Goal: Task Accomplishment & Management: Use online tool/utility

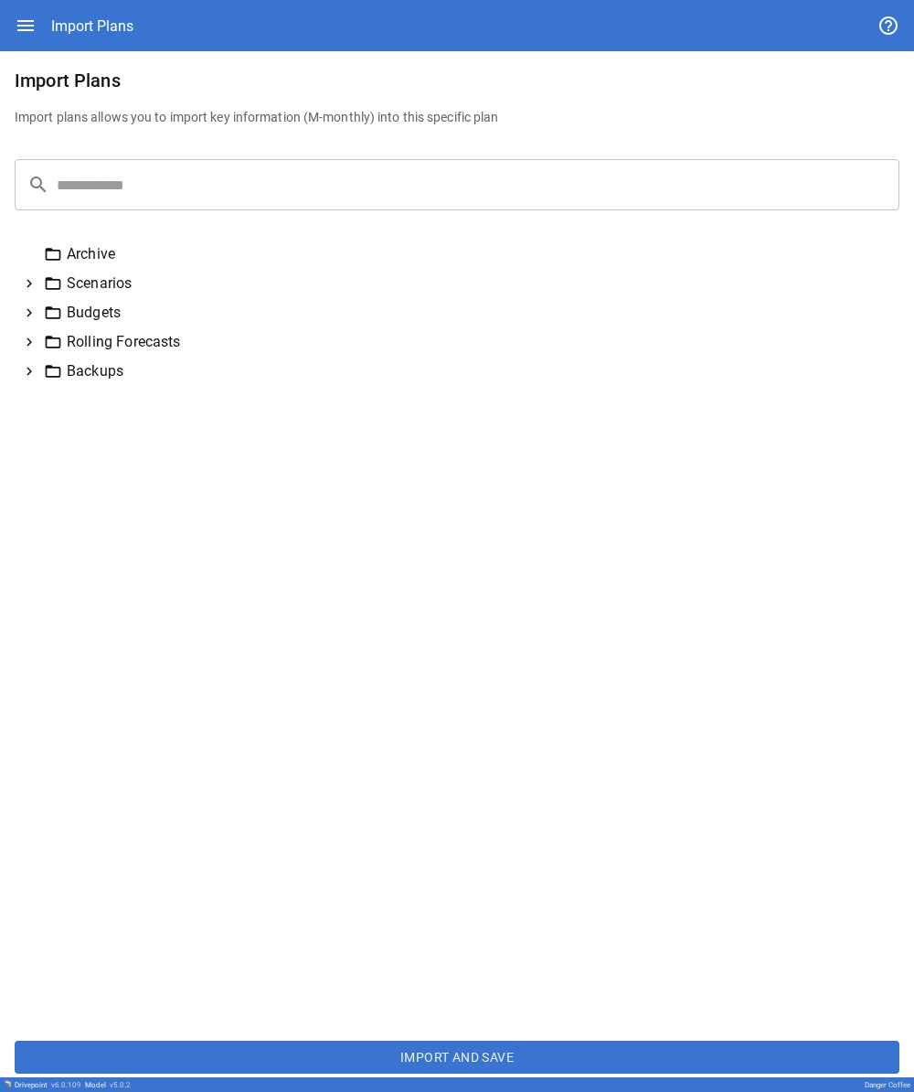
click at [32, 370] on icon at bounding box center [29, 371] width 16 height 16
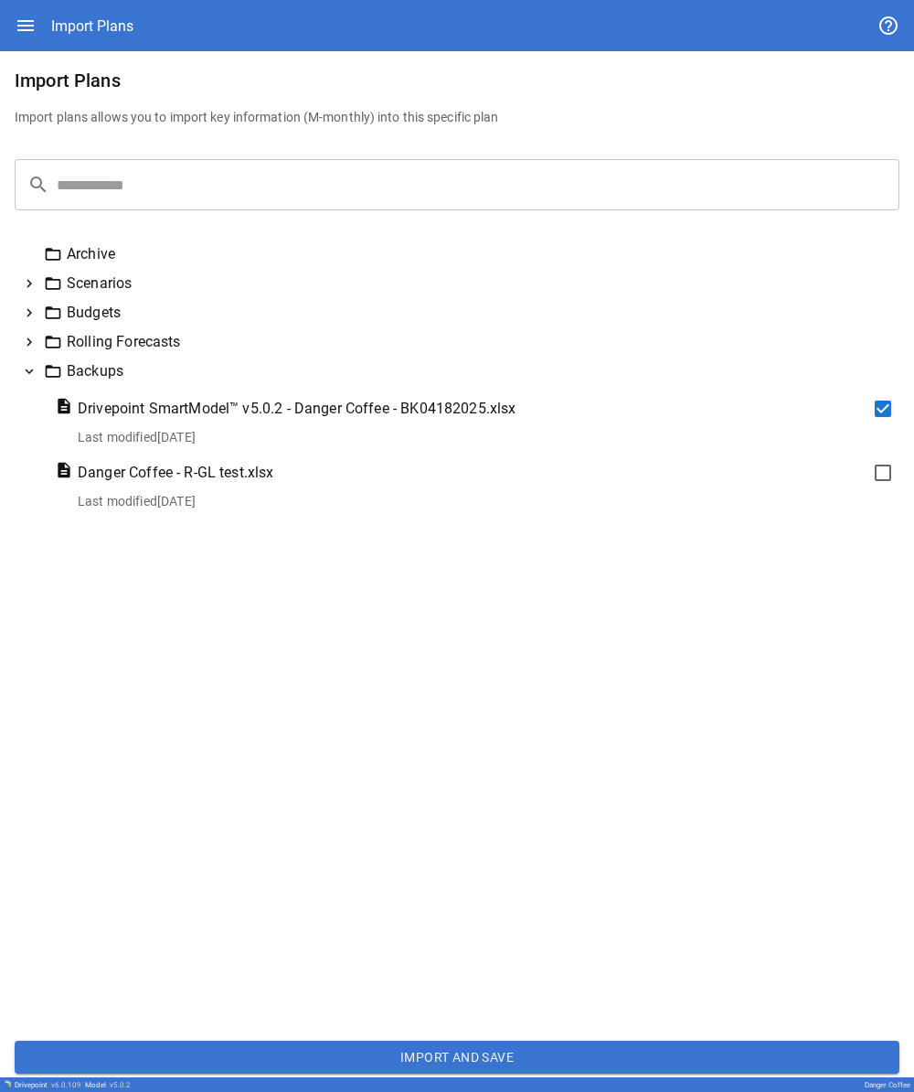
click at [30, 315] on icon at bounding box center [29, 313] width 5 height 8
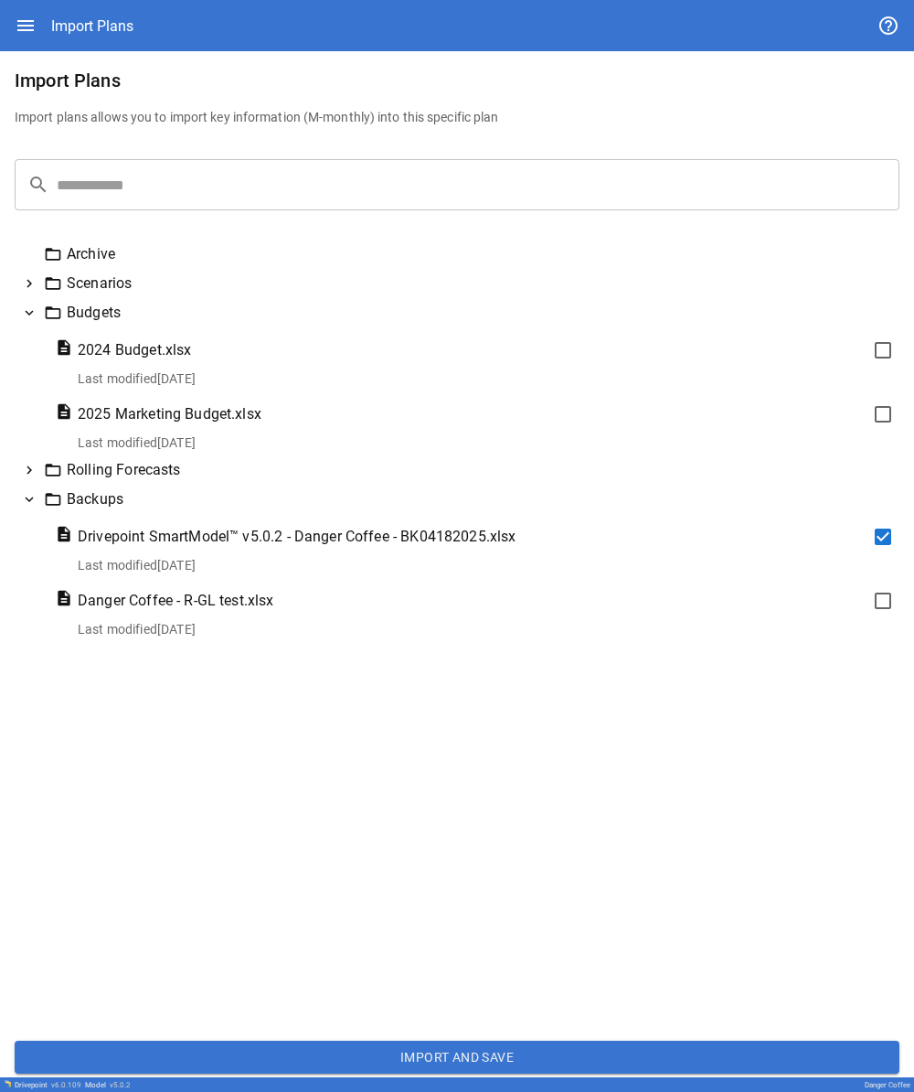
click at [30, 315] on icon at bounding box center [30, 312] width 8 height 5
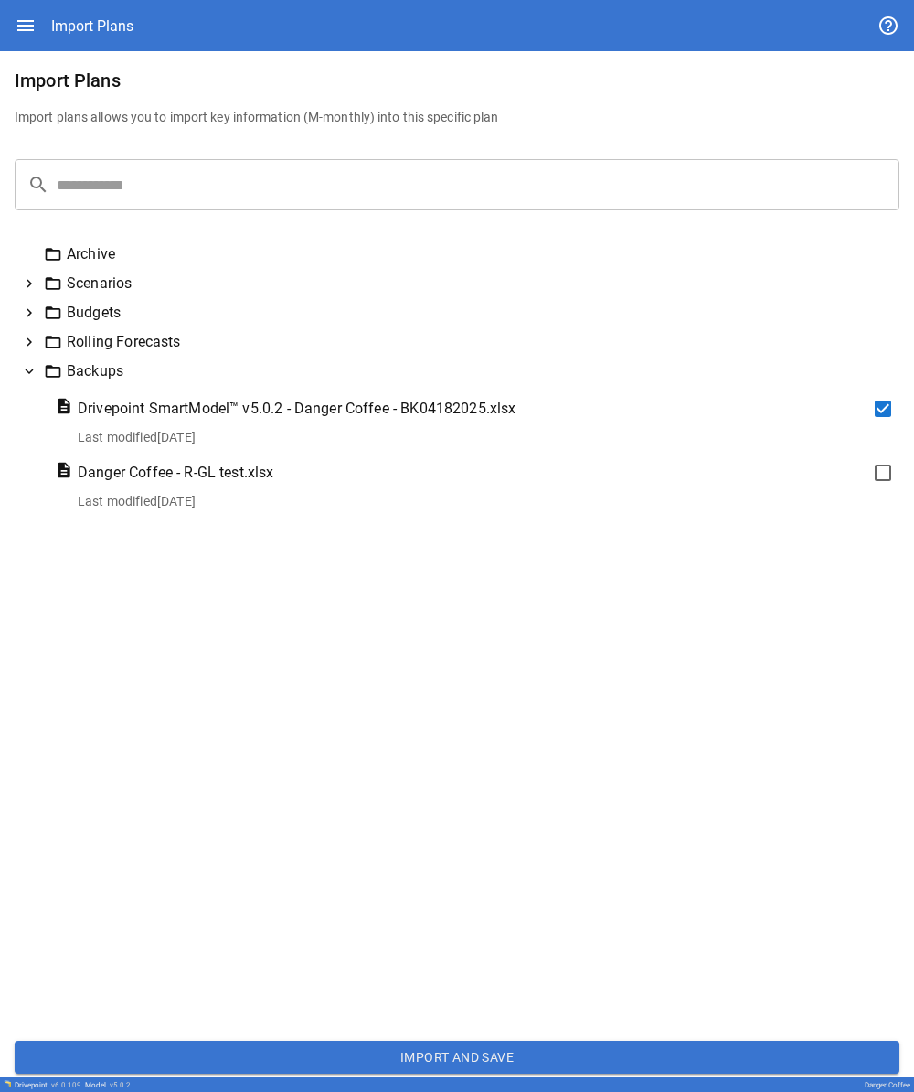
click at [31, 372] on icon at bounding box center [30, 371] width 8 height 5
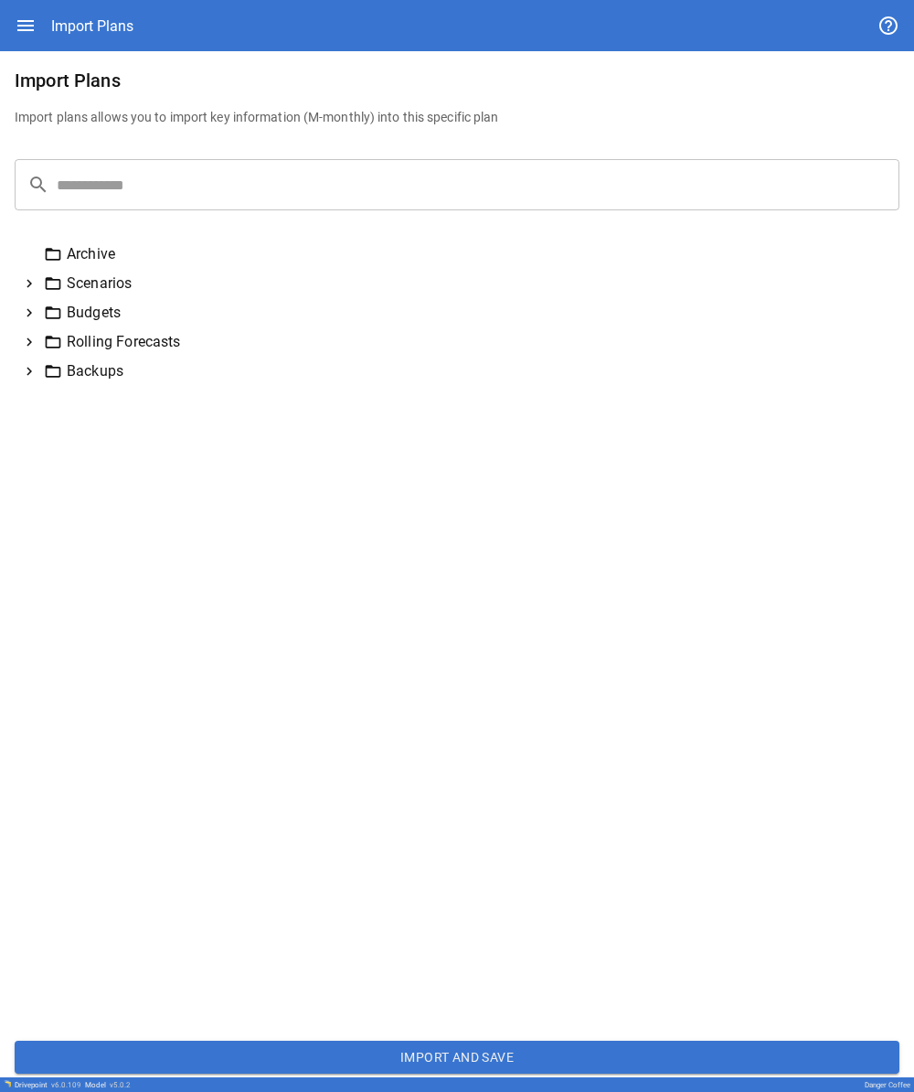
click at [31, 372] on icon at bounding box center [29, 372] width 5 height 8
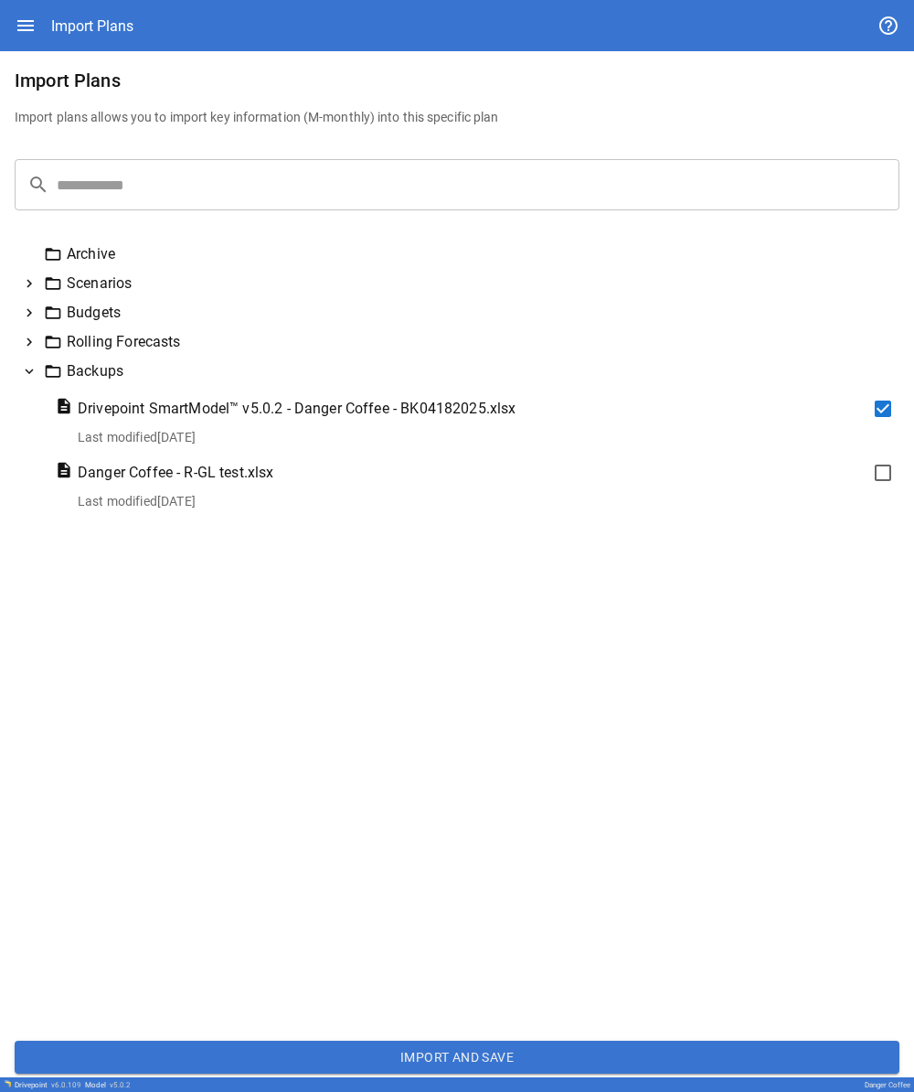
click at [319, 1061] on button "Import and Save" at bounding box center [457, 1057] width 885 height 33
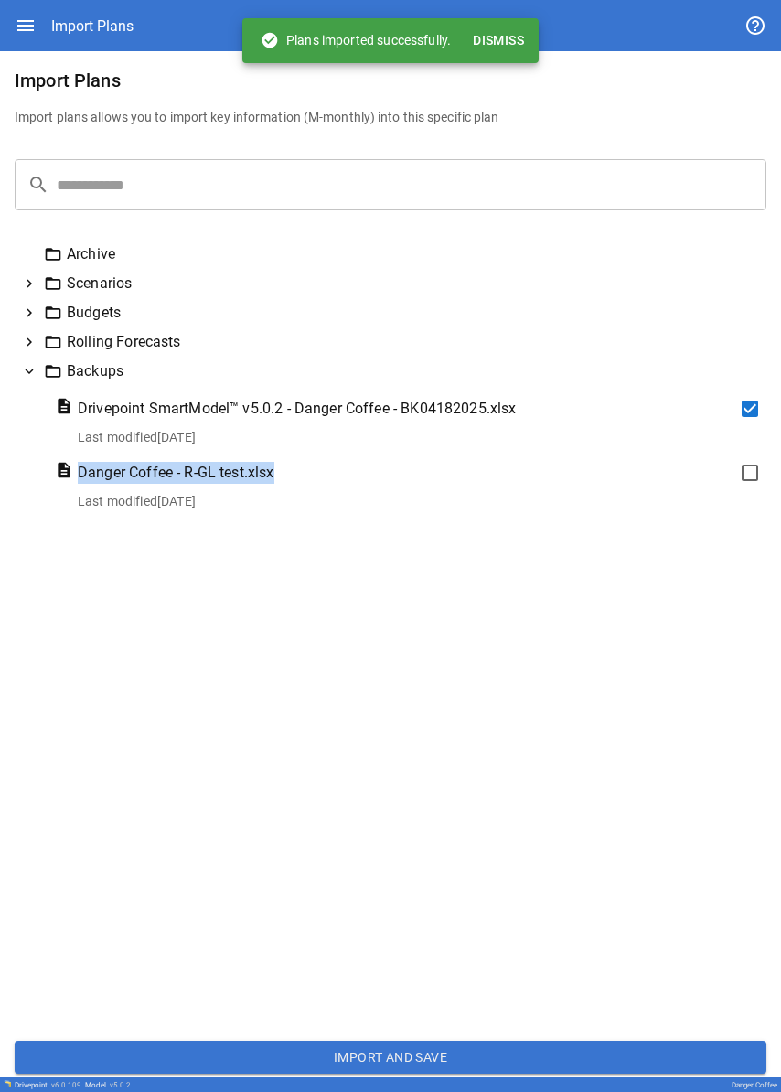
drag, startPoint x: 0, startPoint y: 347, endPoint x: 151, endPoint y: 487, distance: 206.4
click at [151, 487] on div "Import Plans Import plans allows you to import key information (M-monthly) into…" at bounding box center [390, 564] width 781 height 1026
click at [132, 598] on div "Archive Scenarios Budgets Rolling Forecasts Backups Drivepoint SmartModel™ v5.0…" at bounding box center [391, 633] width 752 height 786
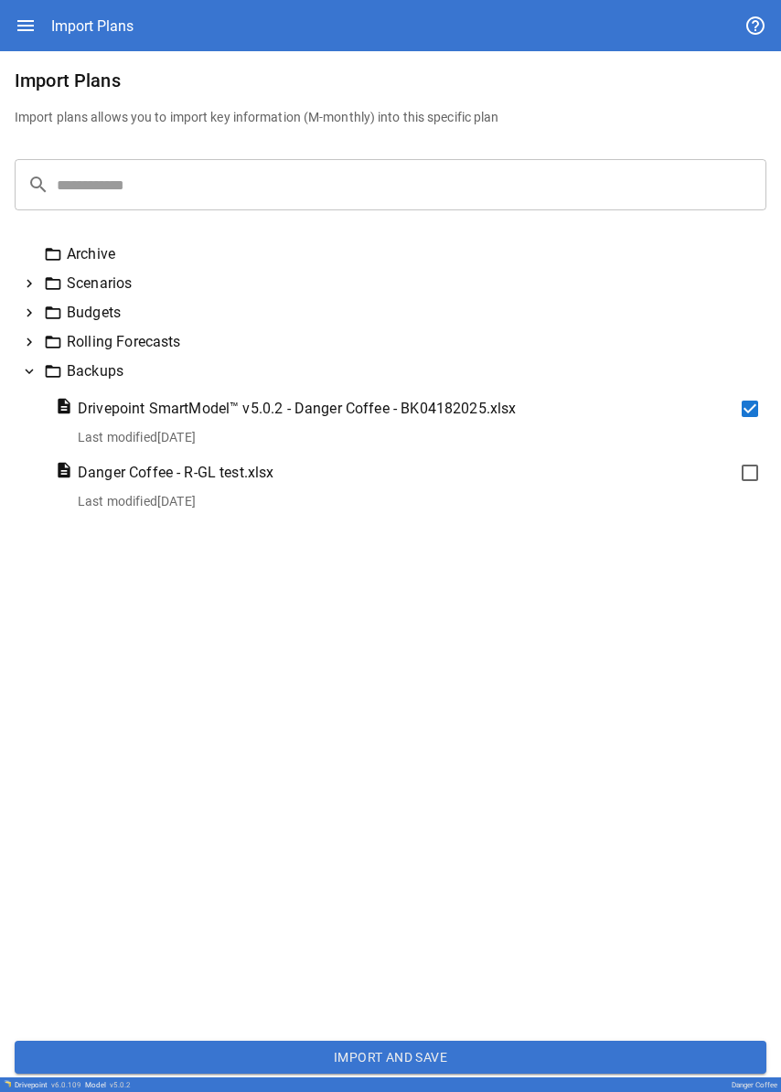
drag, startPoint x: 151, startPoint y: 487, endPoint x: 114, endPoint y: 454, distance: 49.8
click at [114, 454] on div "Import Plans Import plans allows you to import key information (M-monthly) into…" at bounding box center [390, 564] width 781 height 1026
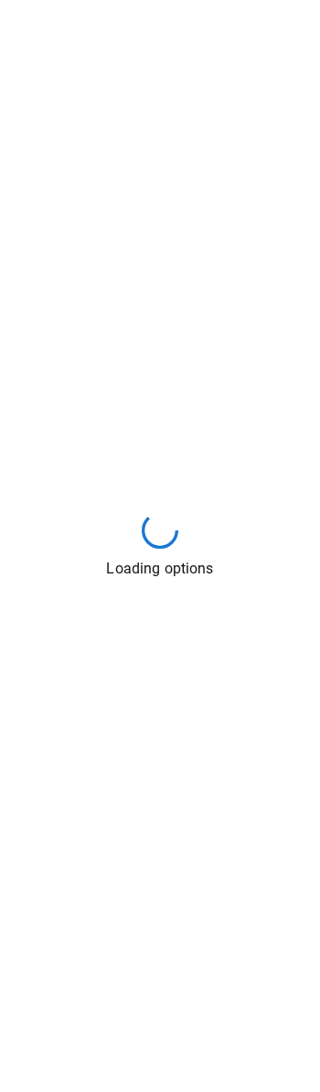
drag, startPoint x: 2, startPoint y: 209, endPoint x: -665, endPoint y: 231, distance: 667.0
click at [0, 231] on html "Import Data Loading options Sources Data Freshness Last full data import [DATE]…" at bounding box center [160, 546] width 320 height 1092
